Goal: Task Accomplishment & Management: Manage account settings

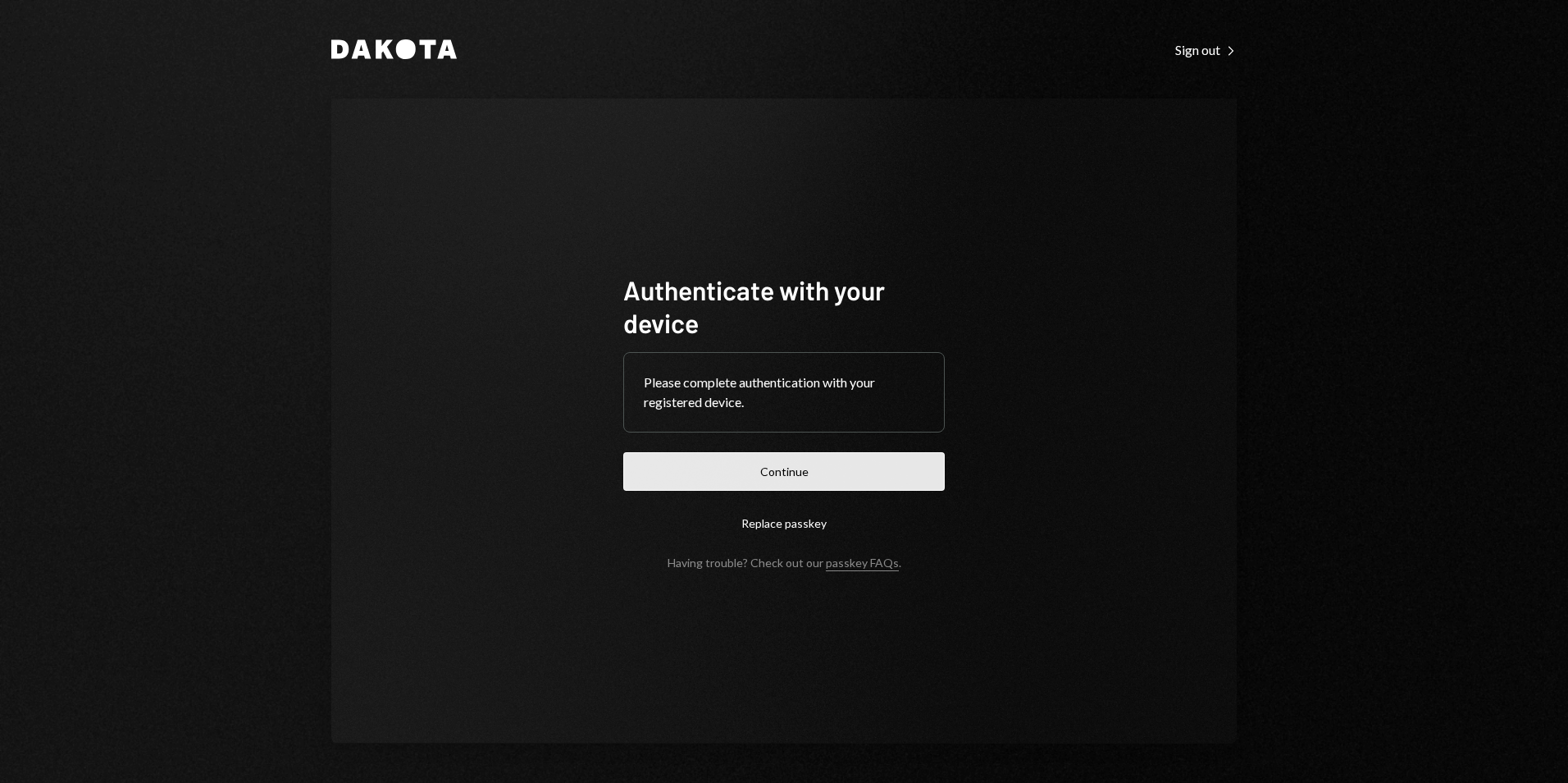
click at [788, 471] on button "Continue" at bounding box center [784, 471] width 322 height 39
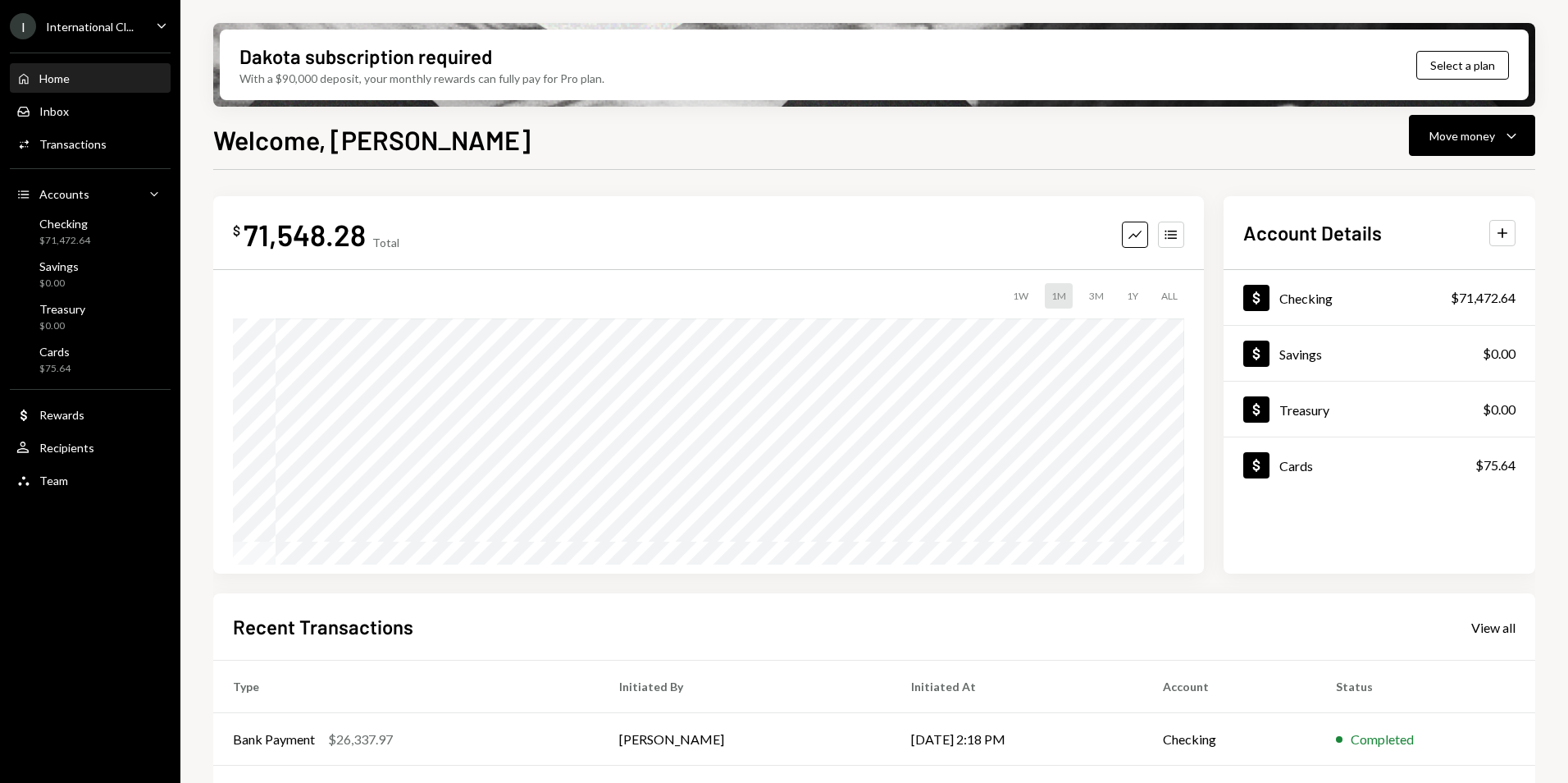
click at [91, 28] on div "International Cl..." at bounding box center [90, 26] width 88 height 14
drag, startPoint x: 594, startPoint y: 150, endPoint x: 86, endPoint y: 140, distance: 508.1
click at [590, 149] on div "Welcome, [PERSON_NAME] Move money Caret Down" at bounding box center [874, 138] width 1322 height 36
click at [61, 484] on div "Team" at bounding box center [54, 480] width 28 height 14
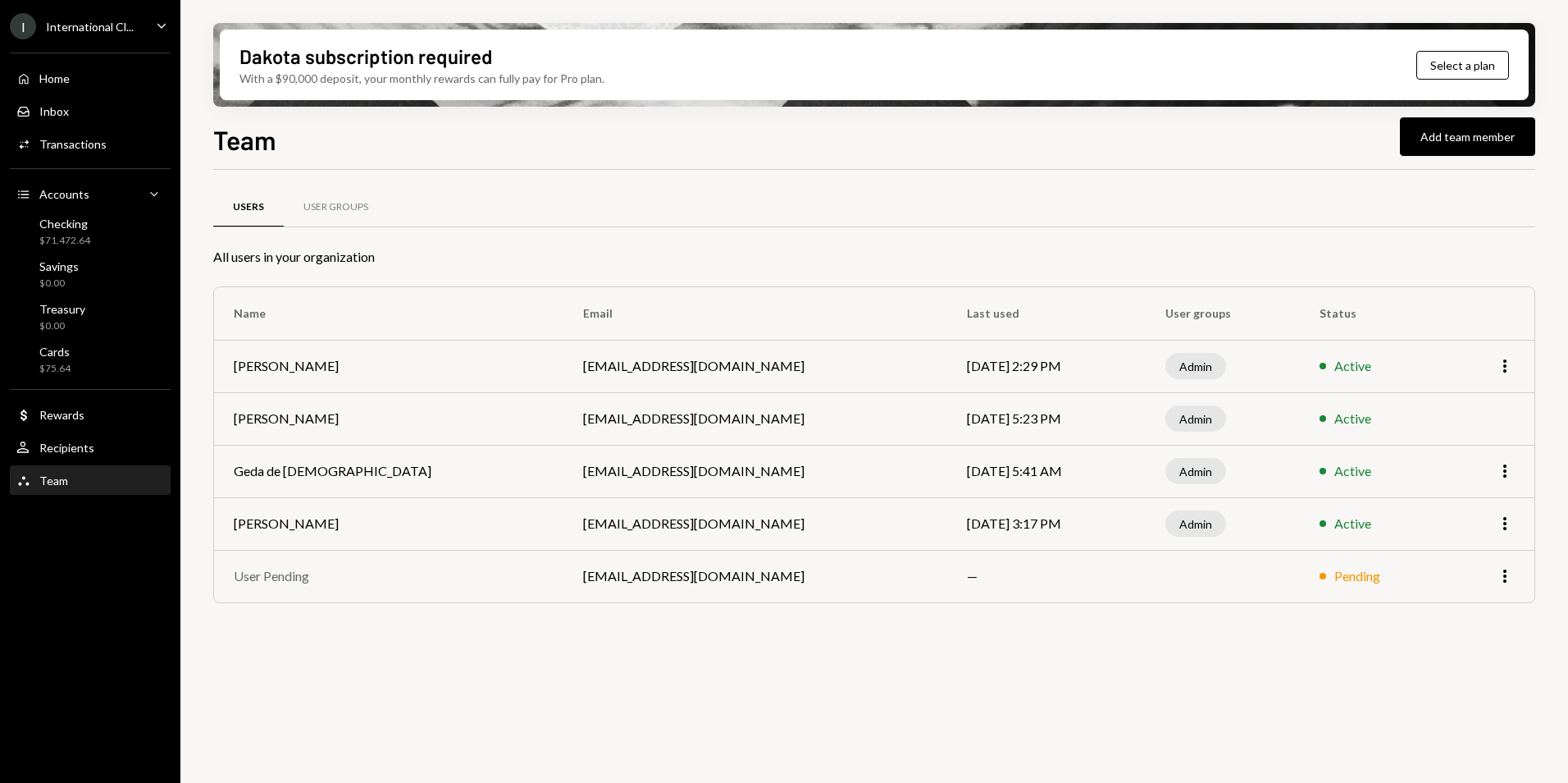
drag, startPoint x: 965, startPoint y: 676, endPoint x: 1175, endPoint y: 629, distance: 215.2
click at [969, 676] on div "Users User Groups All users in your organization Name Email Last used User grou…" at bounding box center [874, 486] width 1322 height 632
click at [732, 654] on div "Users User Groups All users in your organization Name Email Last used User grou…" at bounding box center [874, 486] width 1322 height 632
click at [816, 658] on div "Users User Groups All users in your organization Name Email Last used User grou…" at bounding box center [874, 486] width 1322 height 632
click at [536, 646] on div "Users User Groups All users in your organization Name Email Last used User grou…" at bounding box center [874, 486] width 1322 height 632
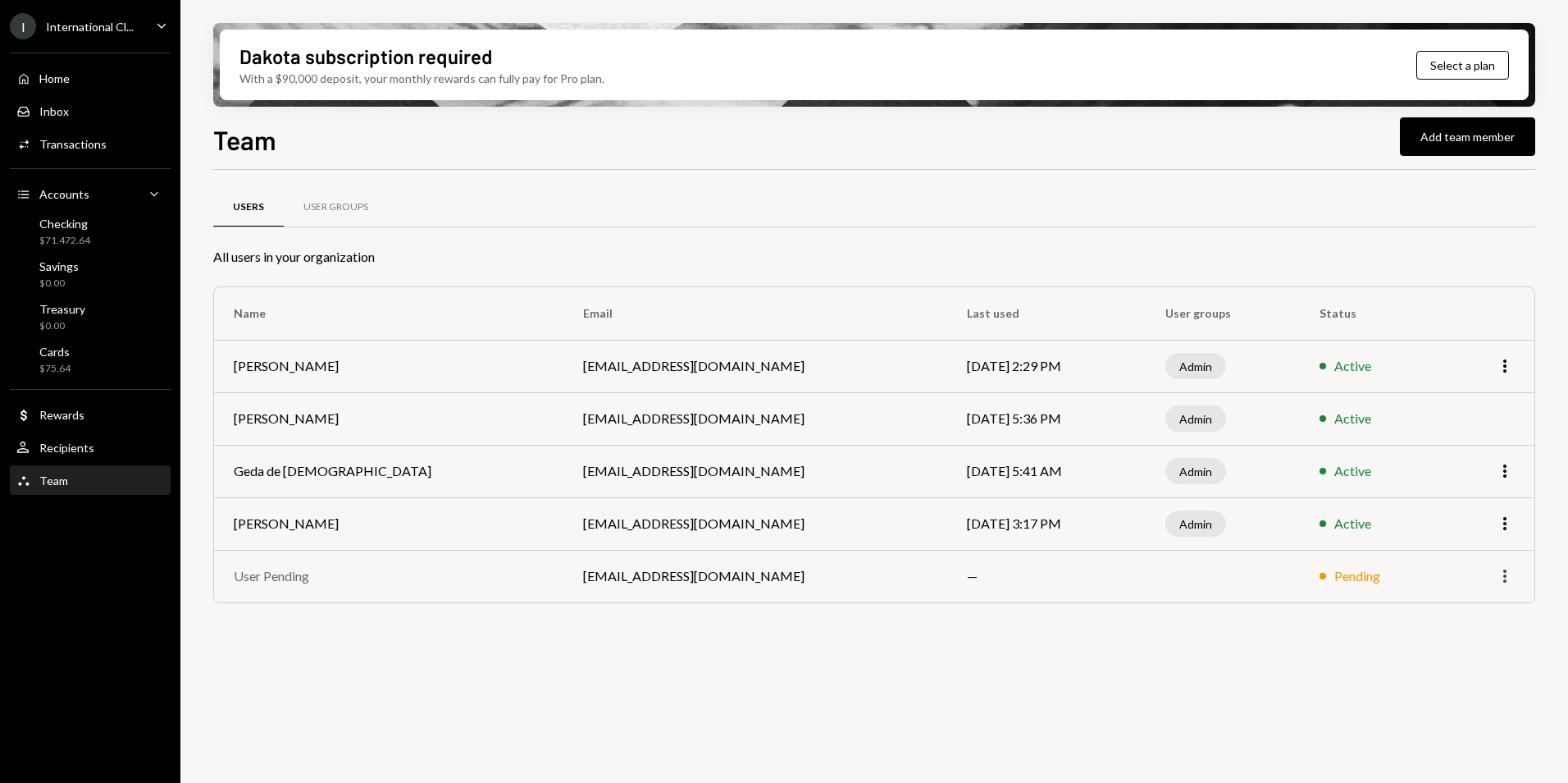
click at [1503, 577] on icon "More" at bounding box center [1505, 575] width 20 height 20
click at [1477, 610] on div "Remove" at bounding box center [1467, 611] width 82 height 28
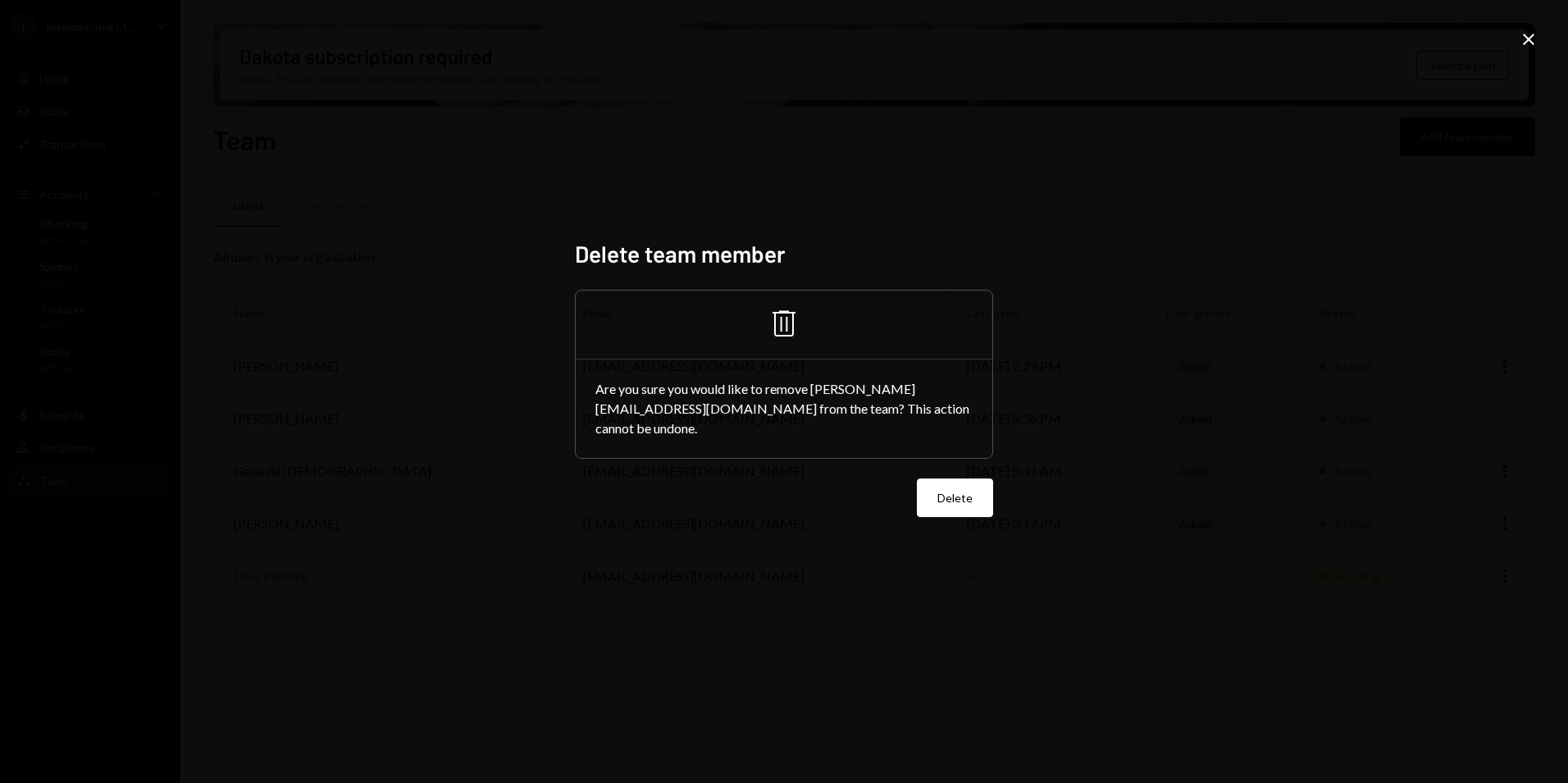
click at [950, 507] on button "Delete" at bounding box center [955, 497] width 76 height 39
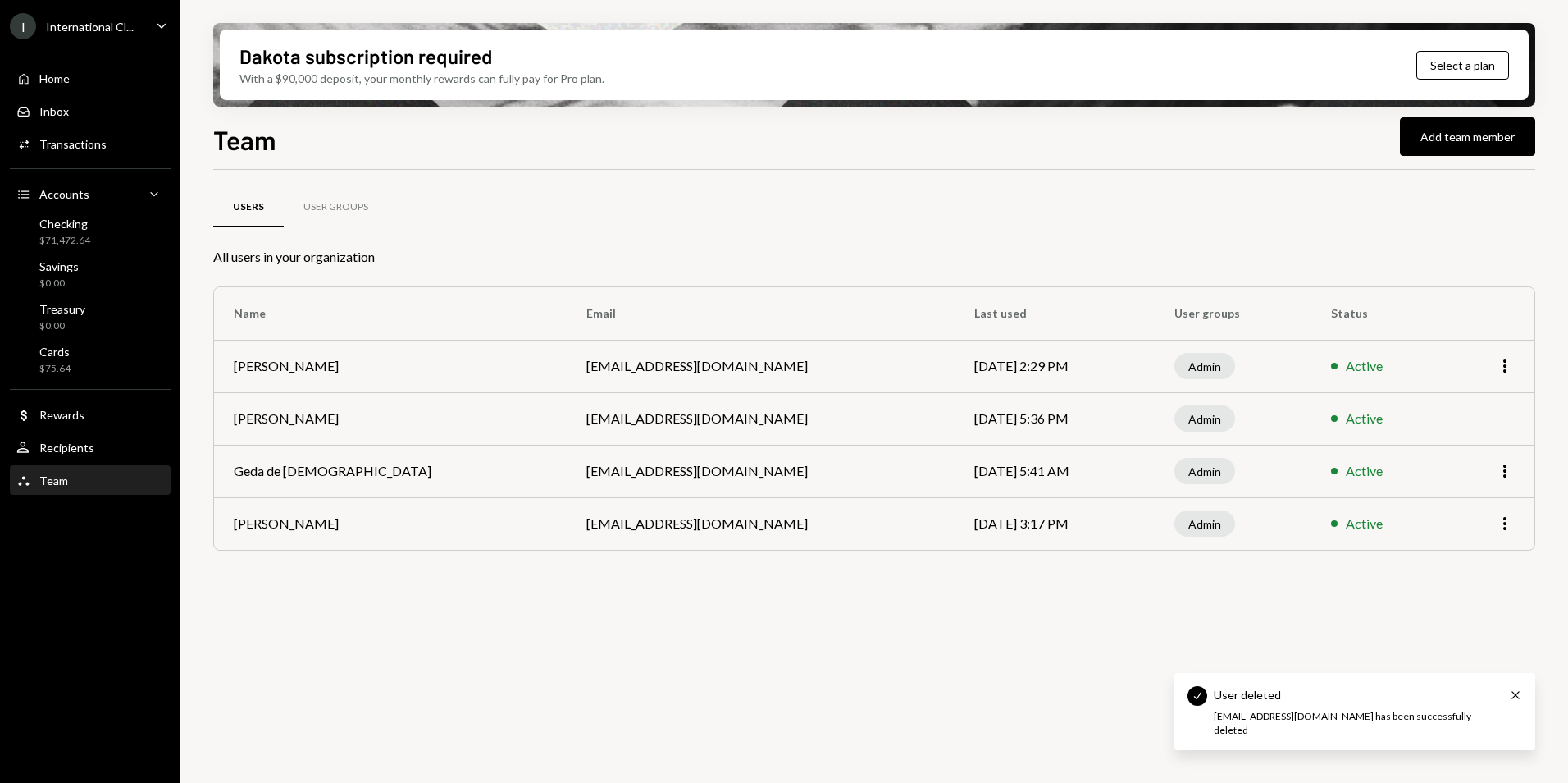
click at [1514, 702] on icon "Cross" at bounding box center [1516, 695] width 13 height 13
drag, startPoint x: 940, startPoint y: 693, endPoint x: 480, endPoint y: 426, distance: 531.9
click at [931, 690] on div "Users User Groups All users in your organization Name Email Last used User grou…" at bounding box center [874, 486] width 1322 height 632
click at [1476, 137] on button "Add team member" at bounding box center [1468, 136] width 136 height 39
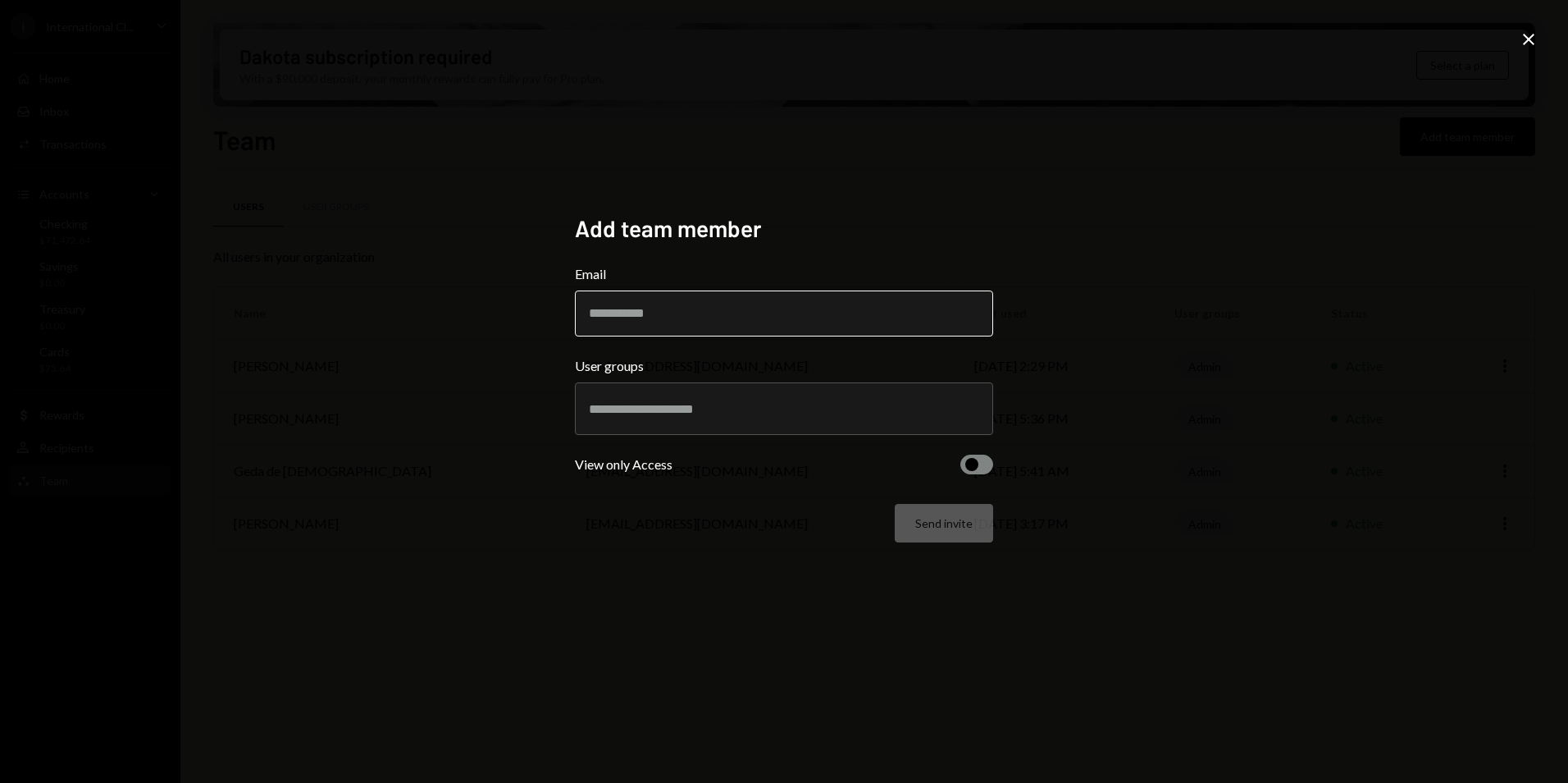
click at [672, 307] on input "Email" at bounding box center [784, 313] width 419 height 46
type input "**********"
click at [635, 413] on input "text" at bounding box center [784, 408] width 390 height 15
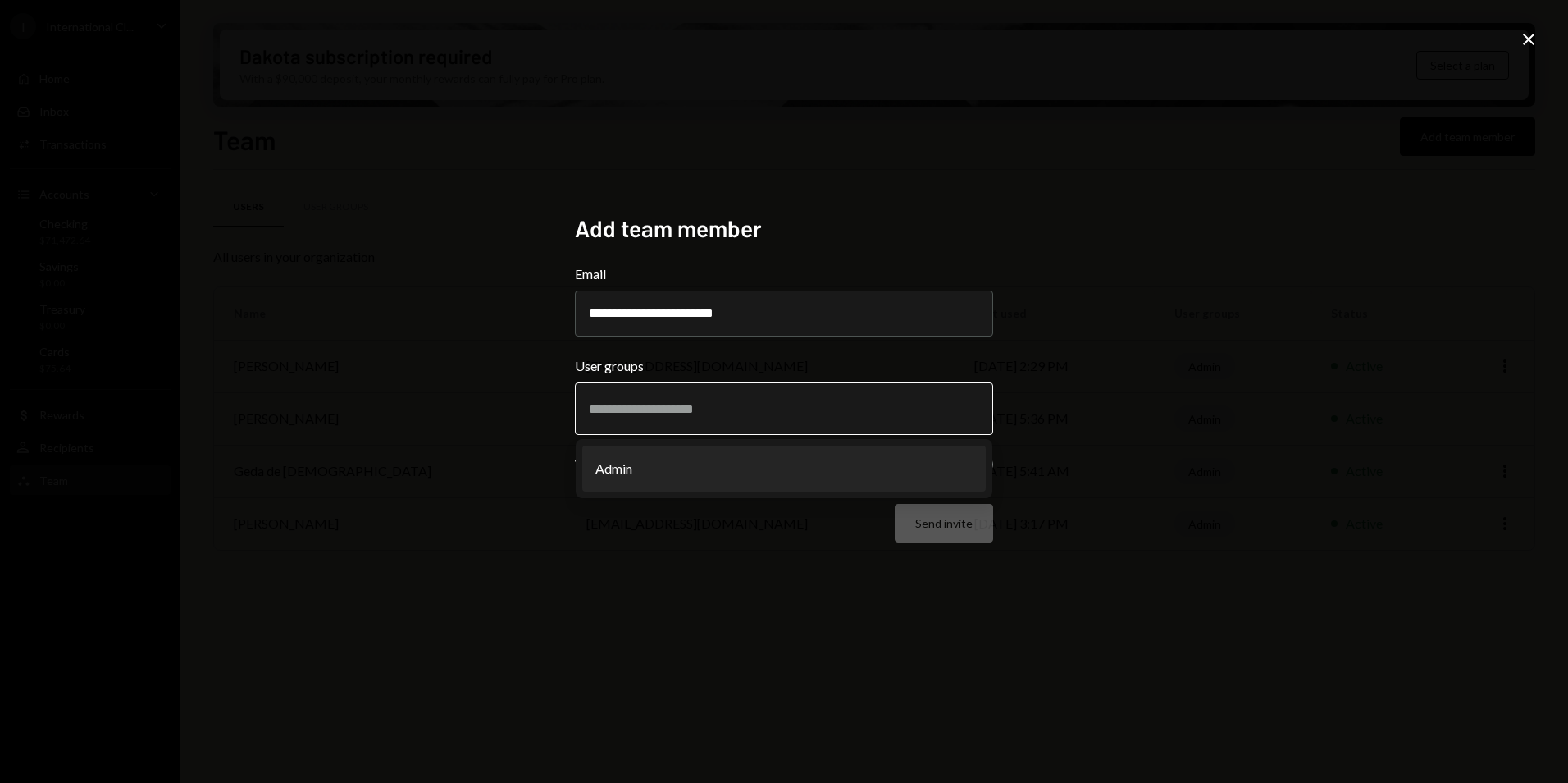
click at [633, 466] on li "Admin" at bounding box center [784, 468] width 404 height 46
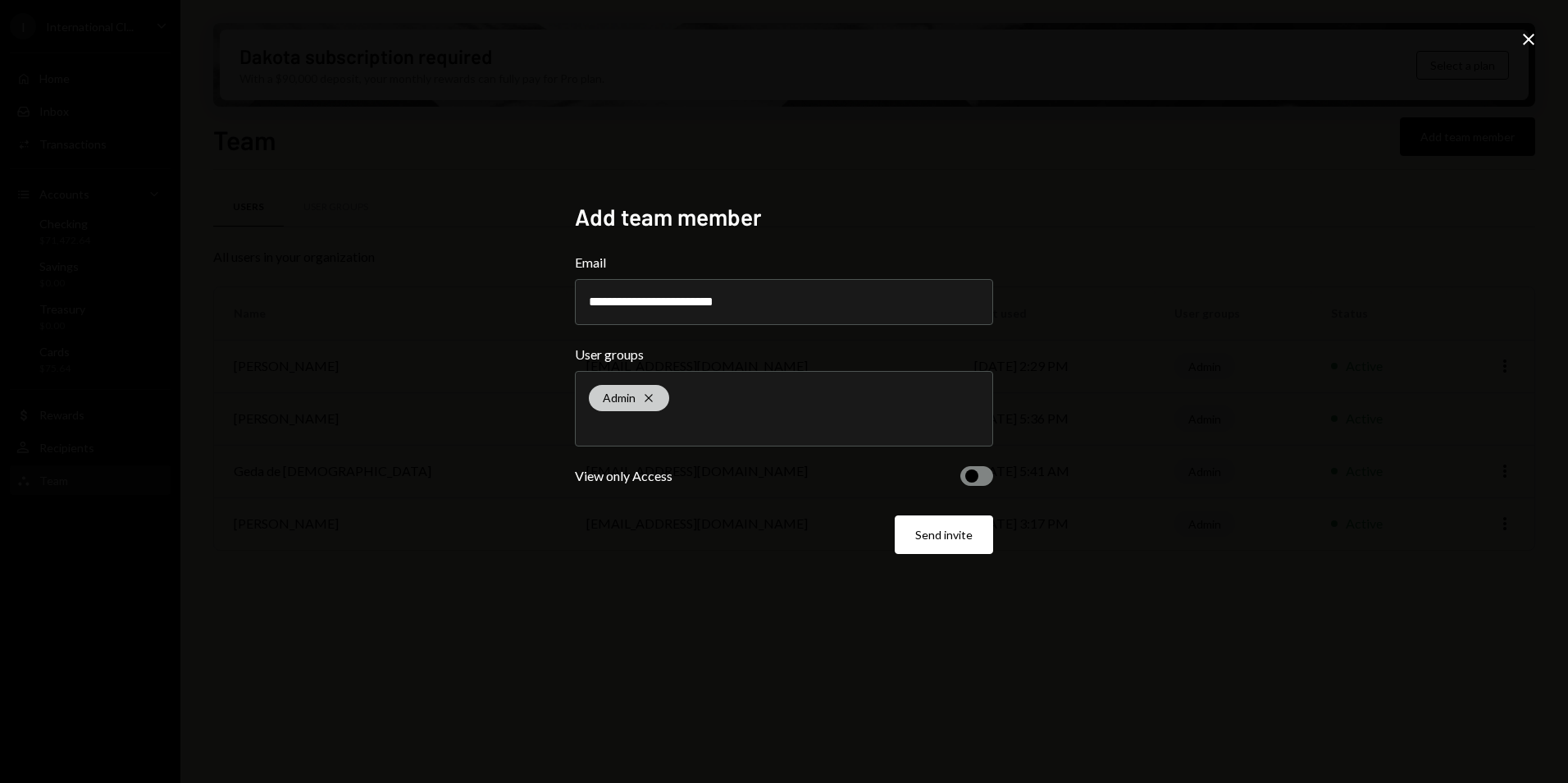
click at [647, 394] on icon at bounding box center [649, 398] width 8 height 8
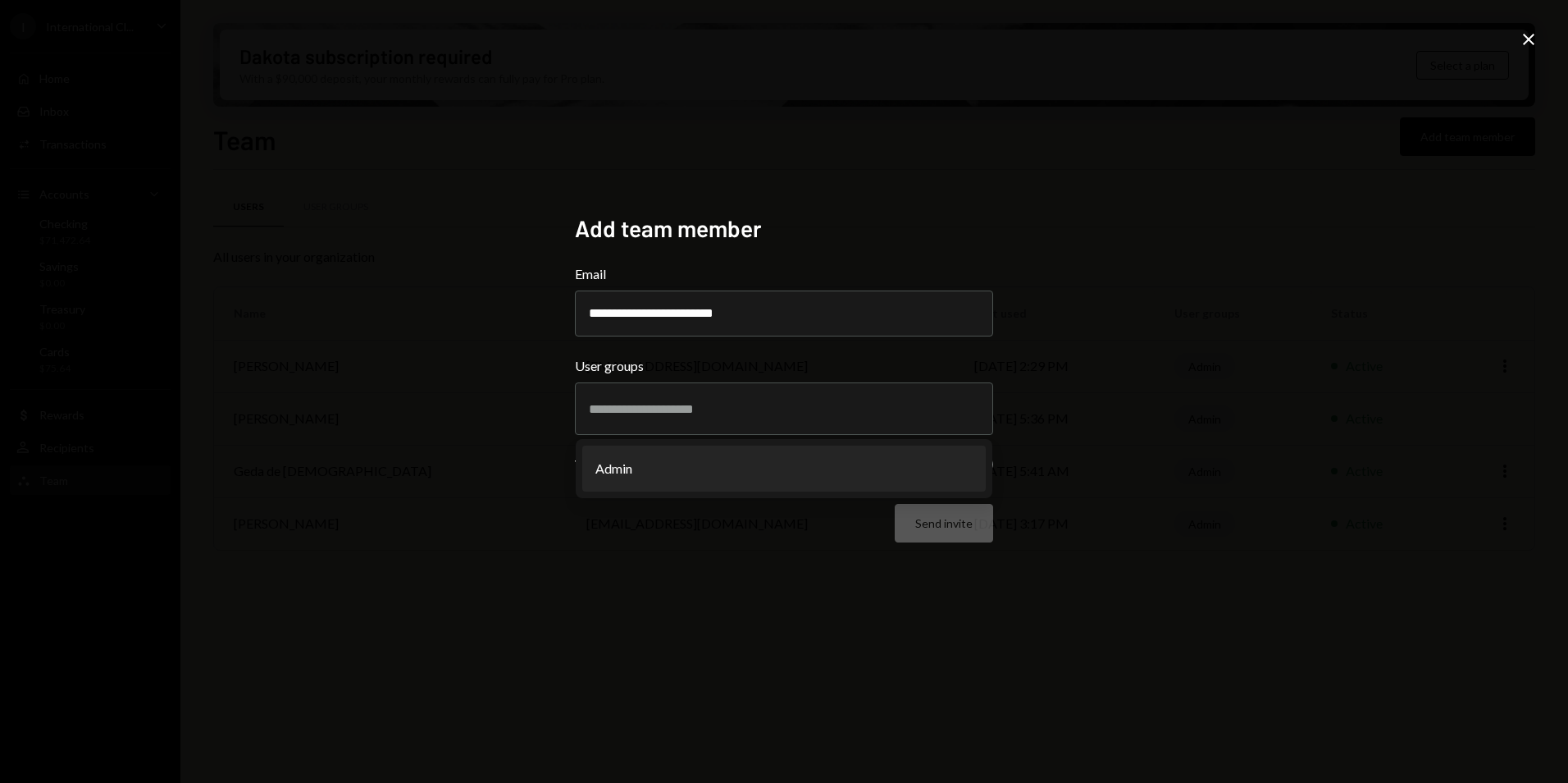
drag, startPoint x: 1115, startPoint y: 436, endPoint x: 1052, endPoint y: 455, distance: 65.8
click at [1112, 436] on div "**********" at bounding box center [784, 392] width 1568 height 783
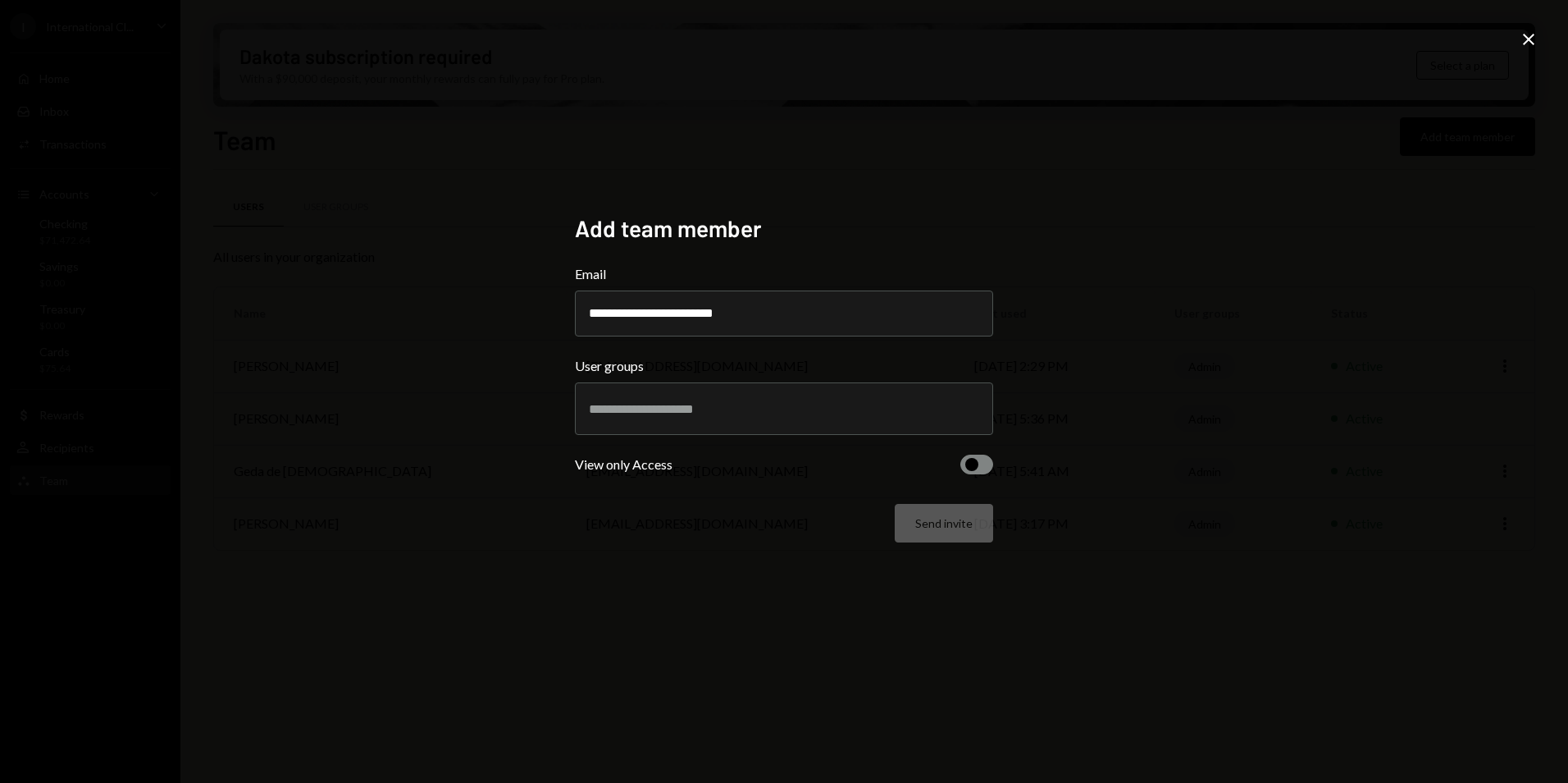
click at [979, 466] on button "button" at bounding box center [977, 464] width 33 height 20
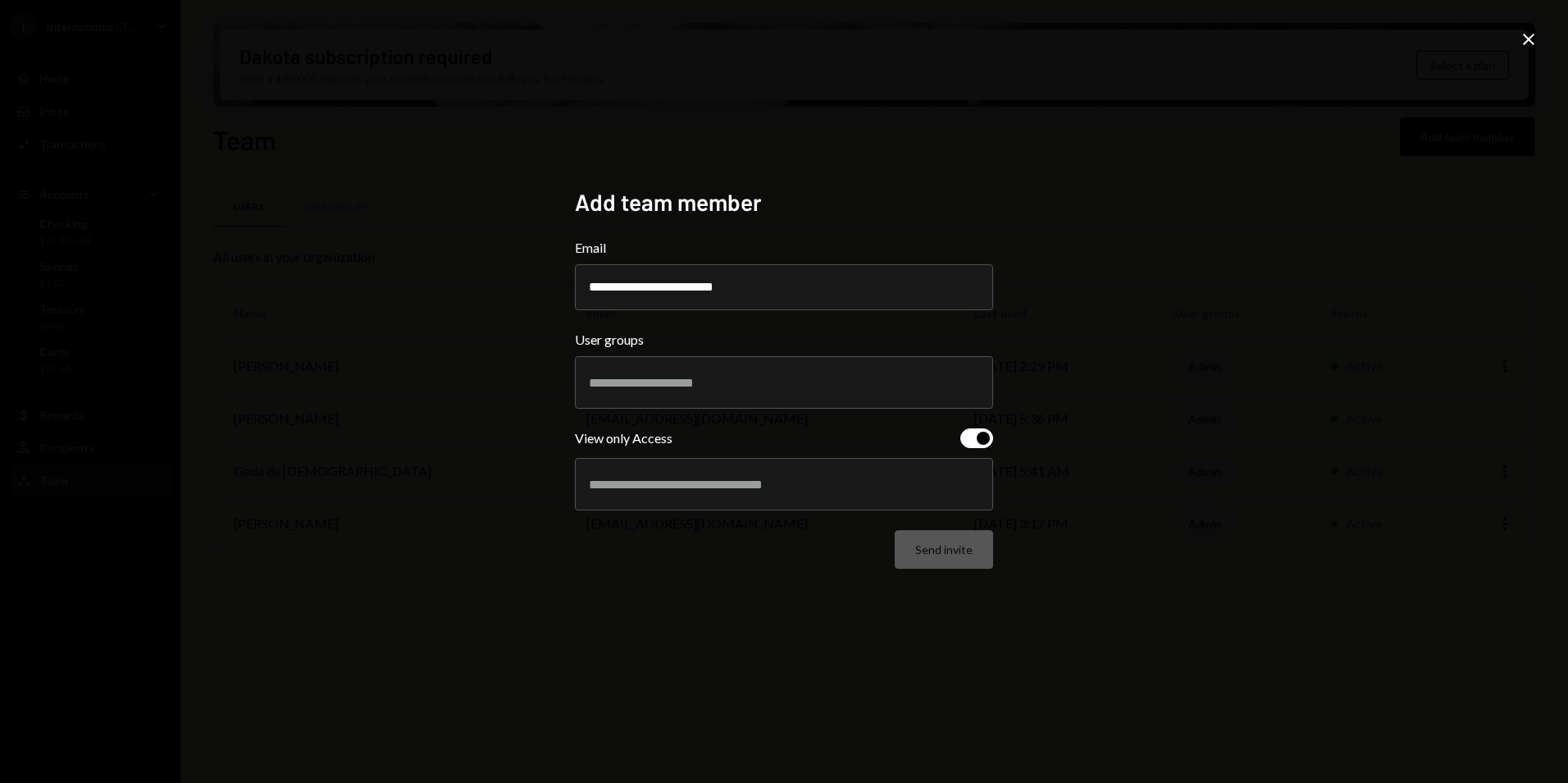
click at [619, 499] on div at bounding box center [784, 485] width 390 height 42
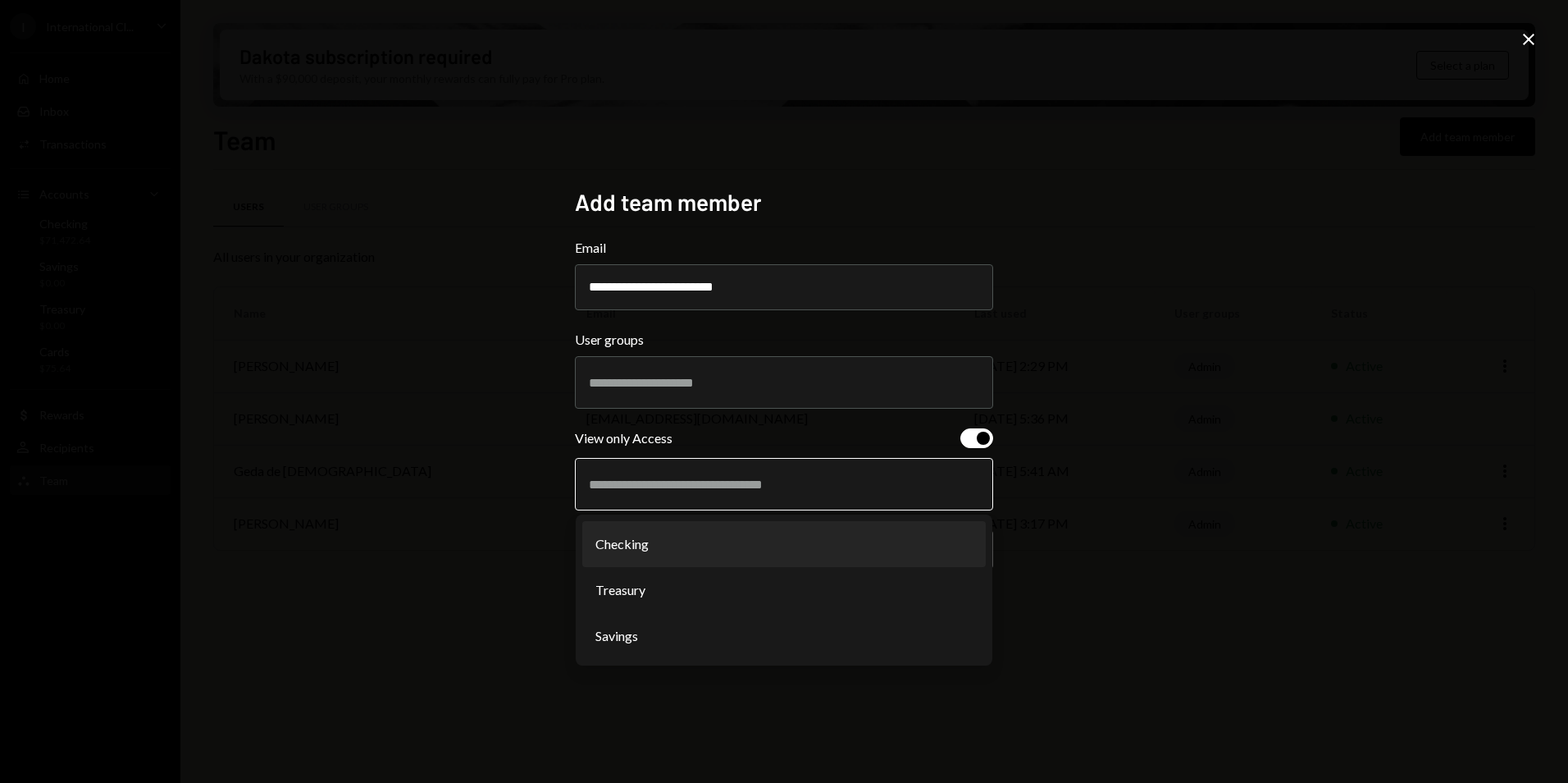
click at [642, 546] on li "Checking" at bounding box center [784, 543] width 404 height 46
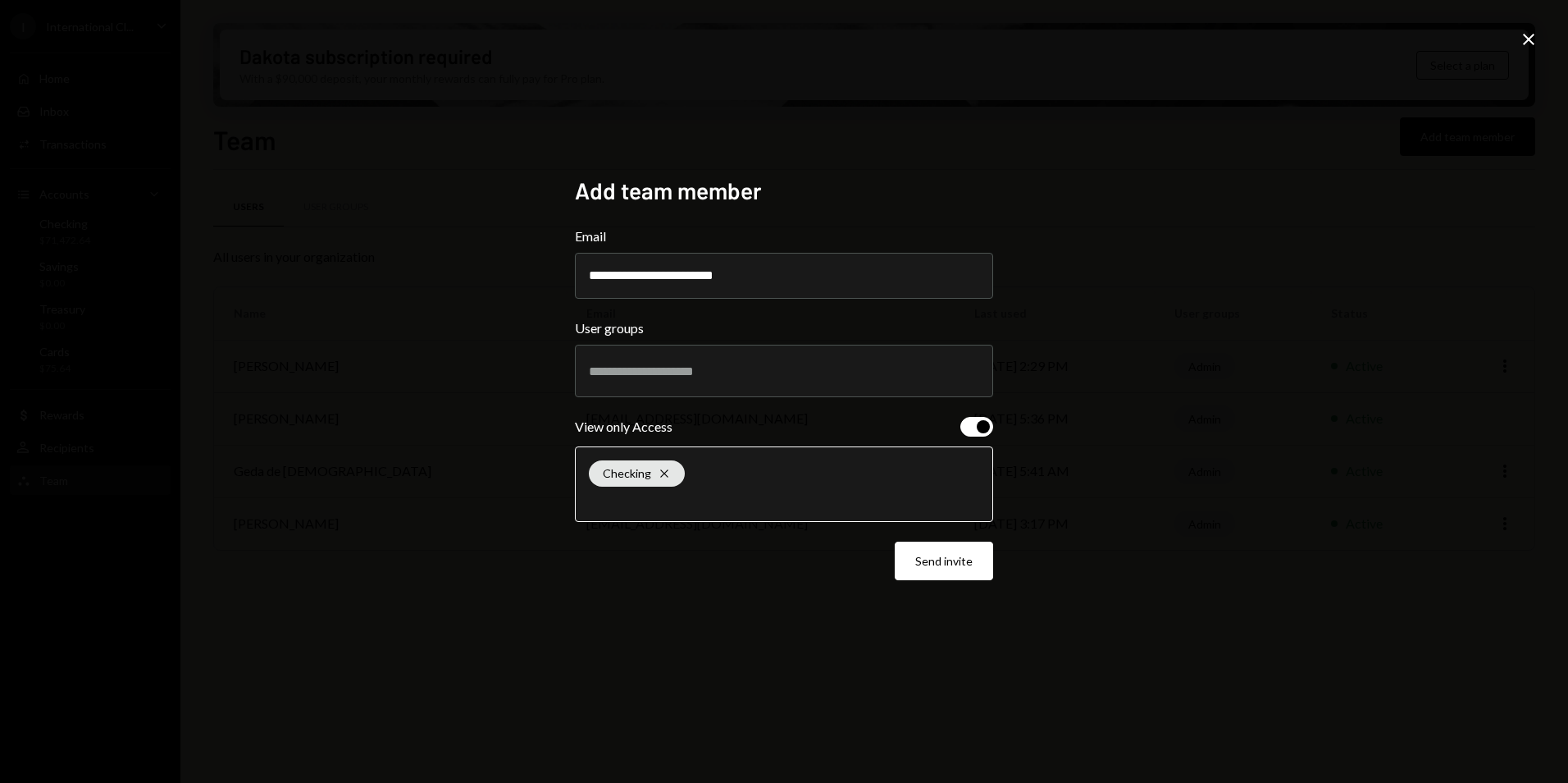
click at [696, 502] on input "text" at bounding box center [784, 501] width 390 height 15
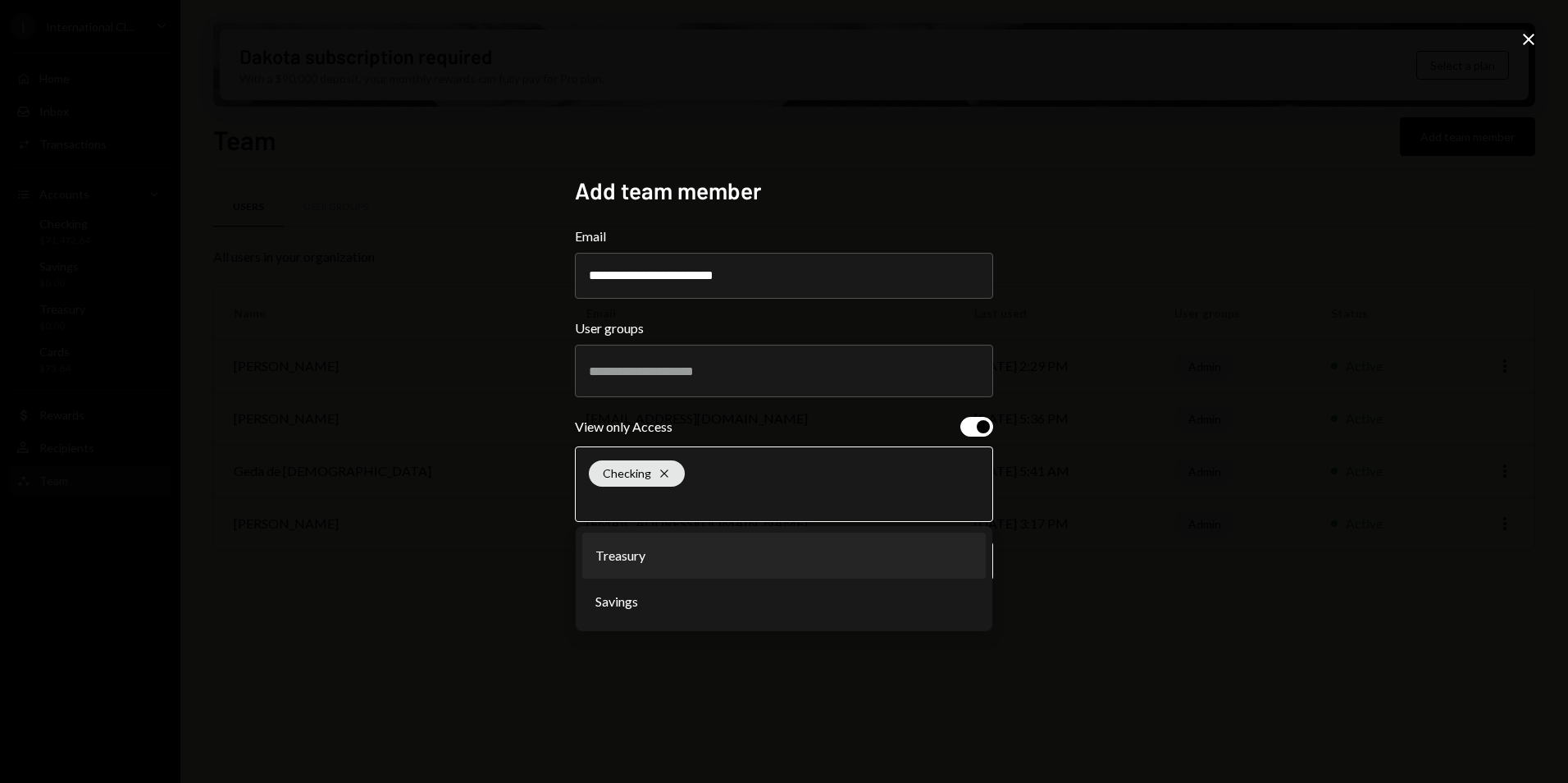
click at [646, 563] on li "Treasury" at bounding box center [784, 556] width 404 height 46
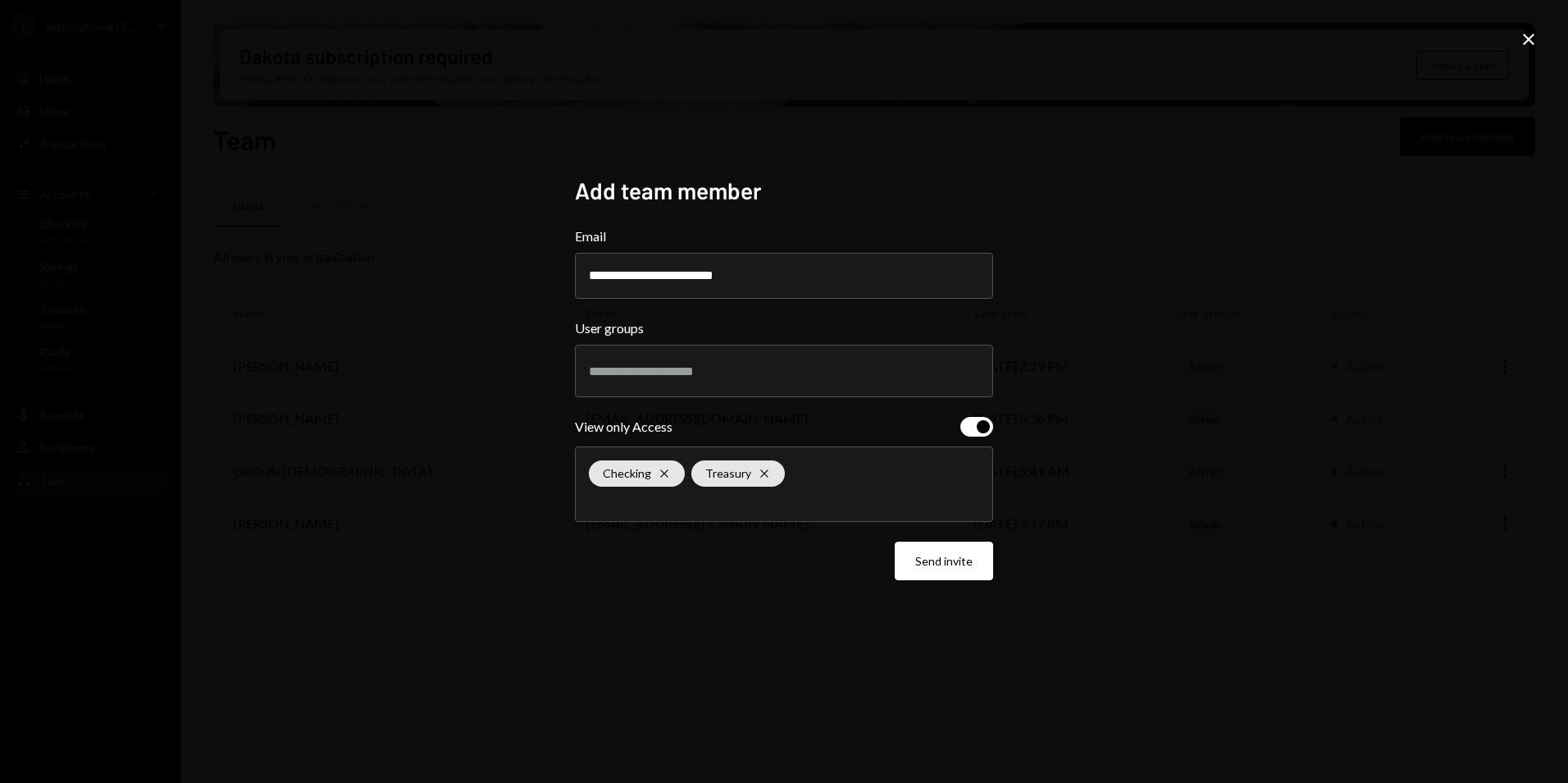
click at [767, 510] on div "Checking Cross Treasury Cross" at bounding box center [784, 484] width 390 height 74
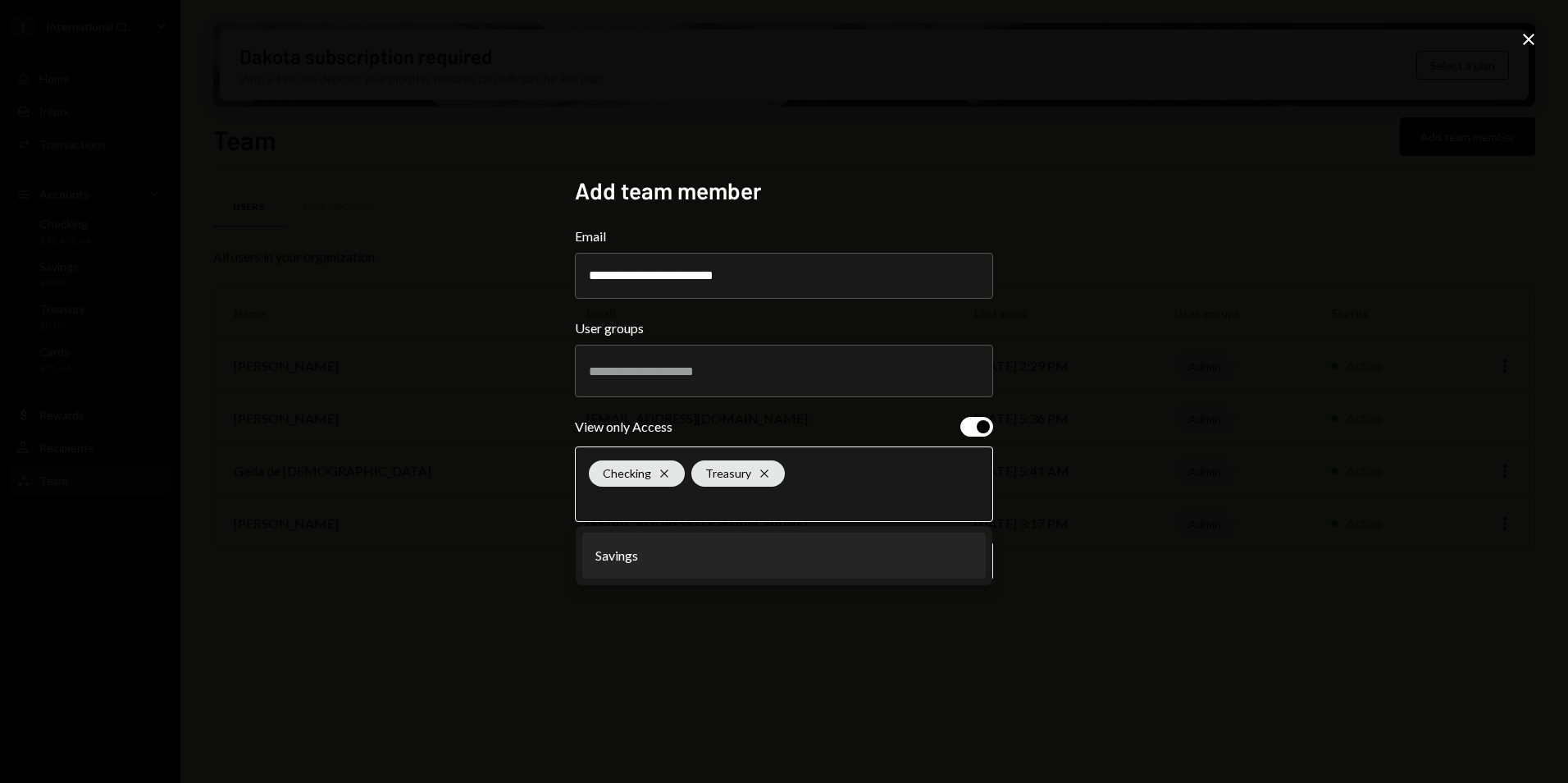
click at [652, 560] on li "Savings" at bounding box center [784, 556] width 404 height 46
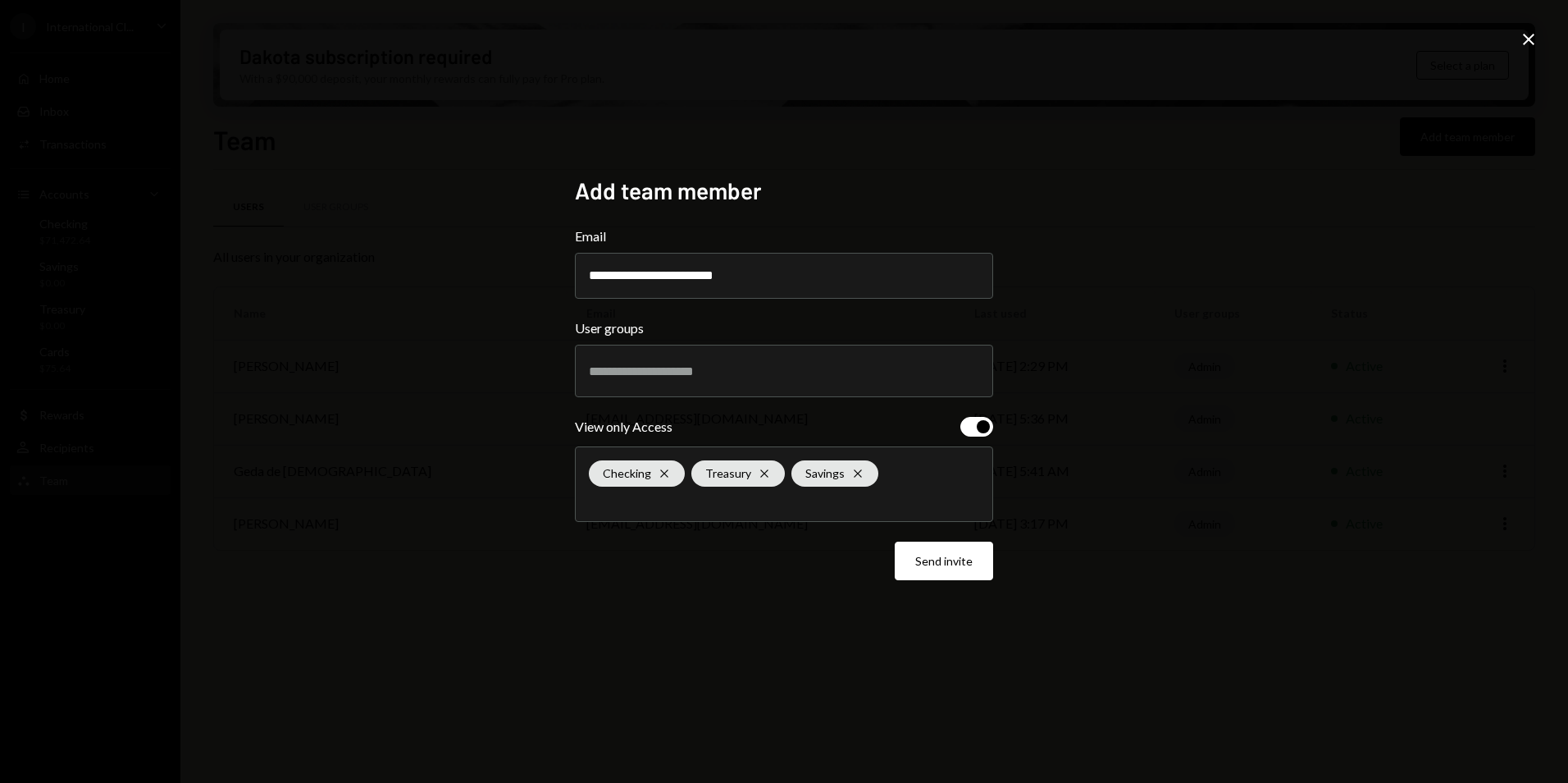
drag, startPoint x: 679, startPoint y: 592, endPoint x: 636, endPoint y: 591, distance: 43.0
click at [678, 592] on div "**********" at bounding box center [784, 392] width 419 height 430
click at [957, 569] on button "Send invite" at bounding box center [944, 560] width 98 height 39
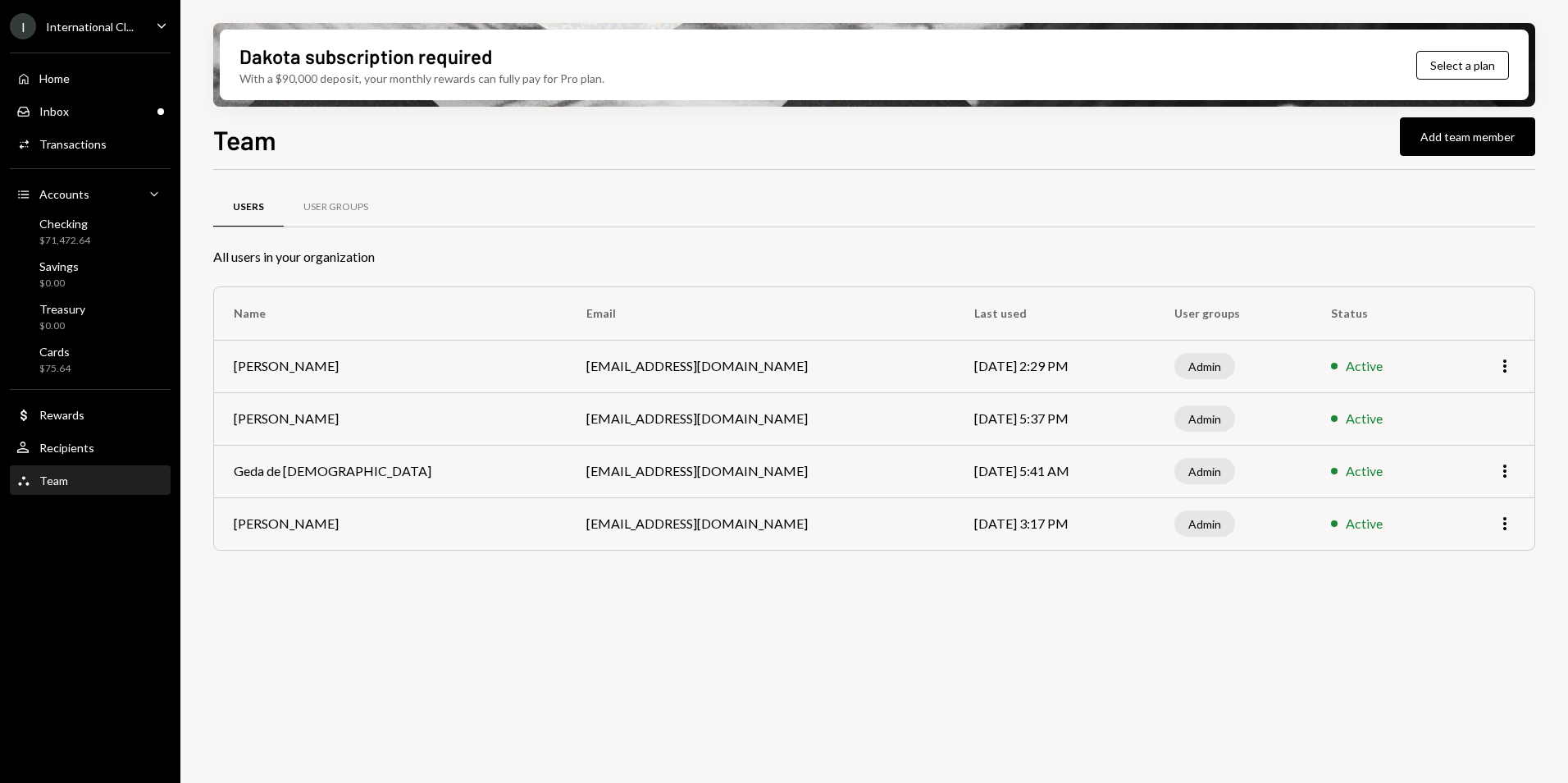
click at [762, 684] on div "Users User Groups All users in your organization Name Email Last used User grou…" at bounding box center [874, 486] width 1322 height 632
